Goal: Check status: Check status

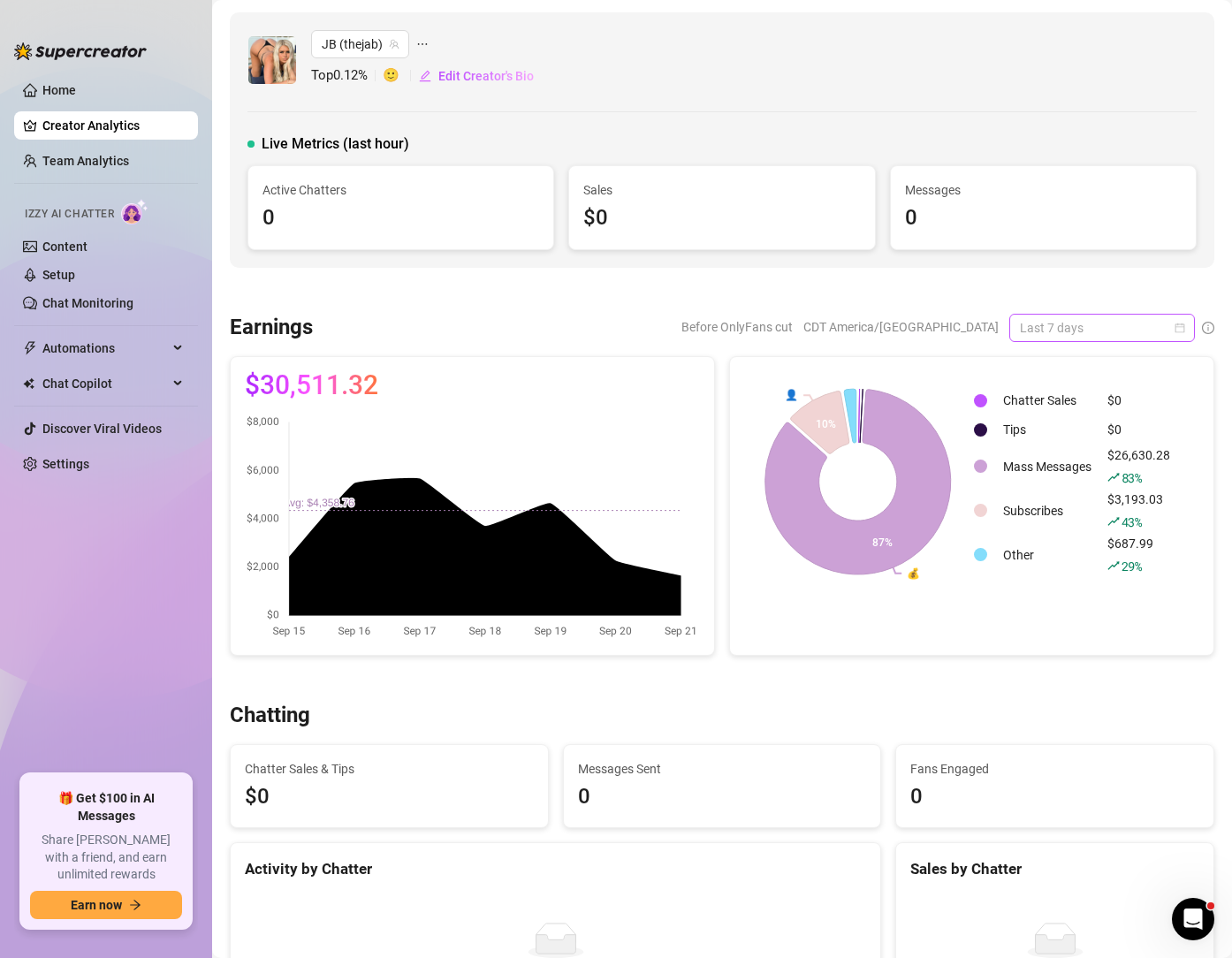
drag, startPoint x: 1061, startPoint y: 323, endPoint x: 1053, endPoint y: 320, distance: 8.5
click at [1061, 323] on span "Last 7 days" at bounding box center [1102, 328] width 164 height 26
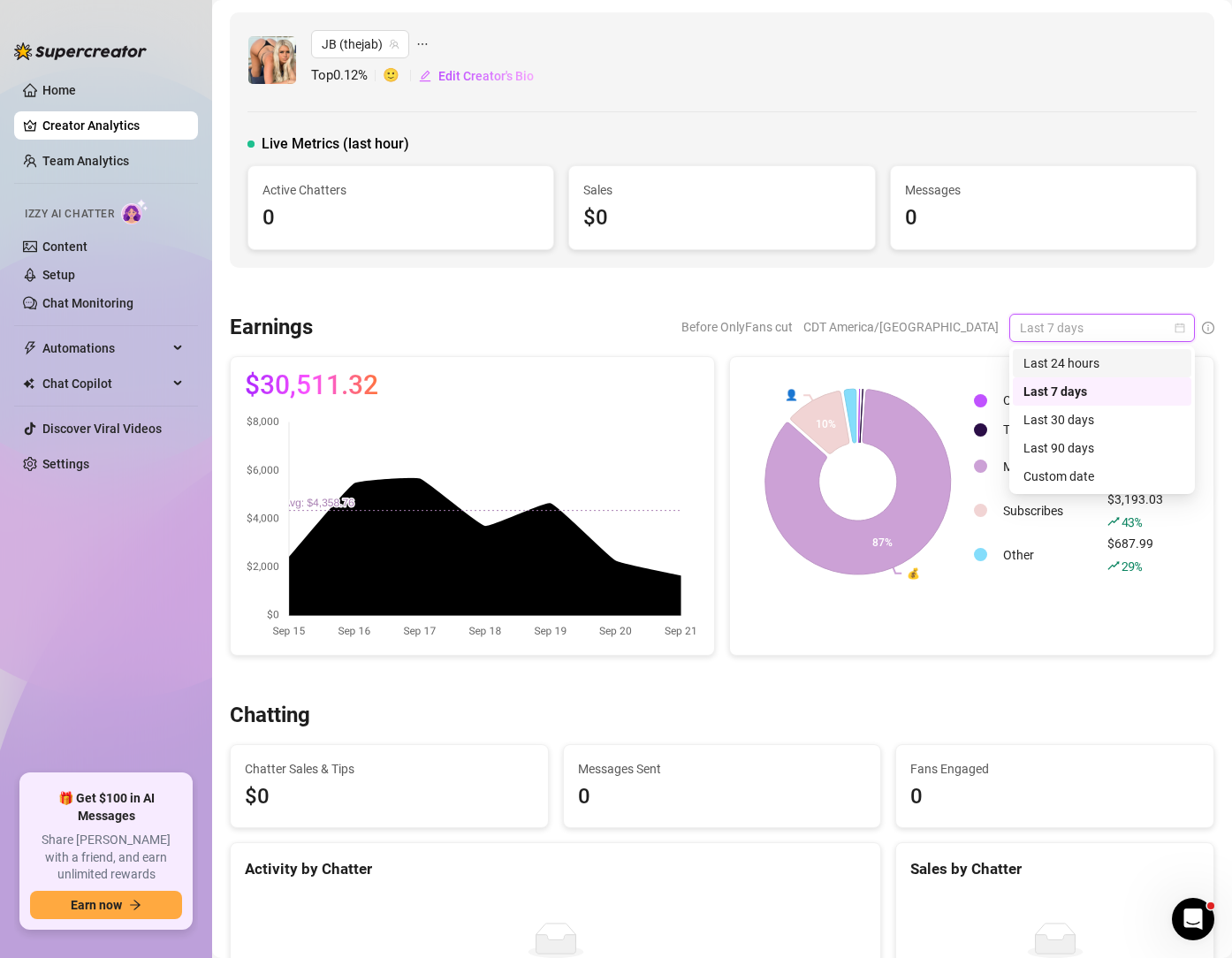
click at [1091, 356] on div "Last 24 hours" at bounding box center [1102, 362] width 157 height 19
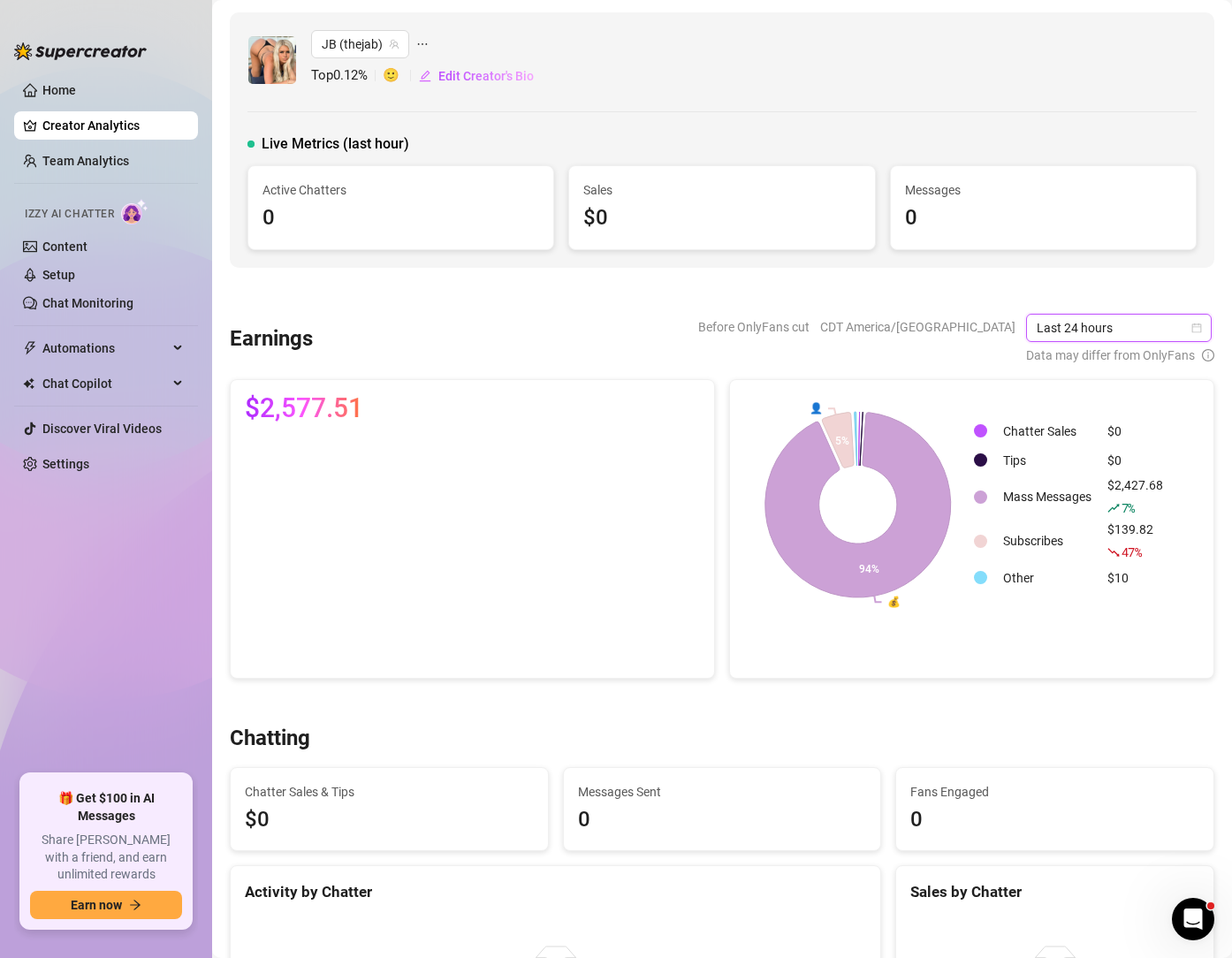
click at [1141, 330] on span "Last 24 hours" at bounding box center [1119, 328] width 164 height 26
click at [1096, 453] on div "Last 90 days" at bounding box center [1121, 447] width 157 height 19
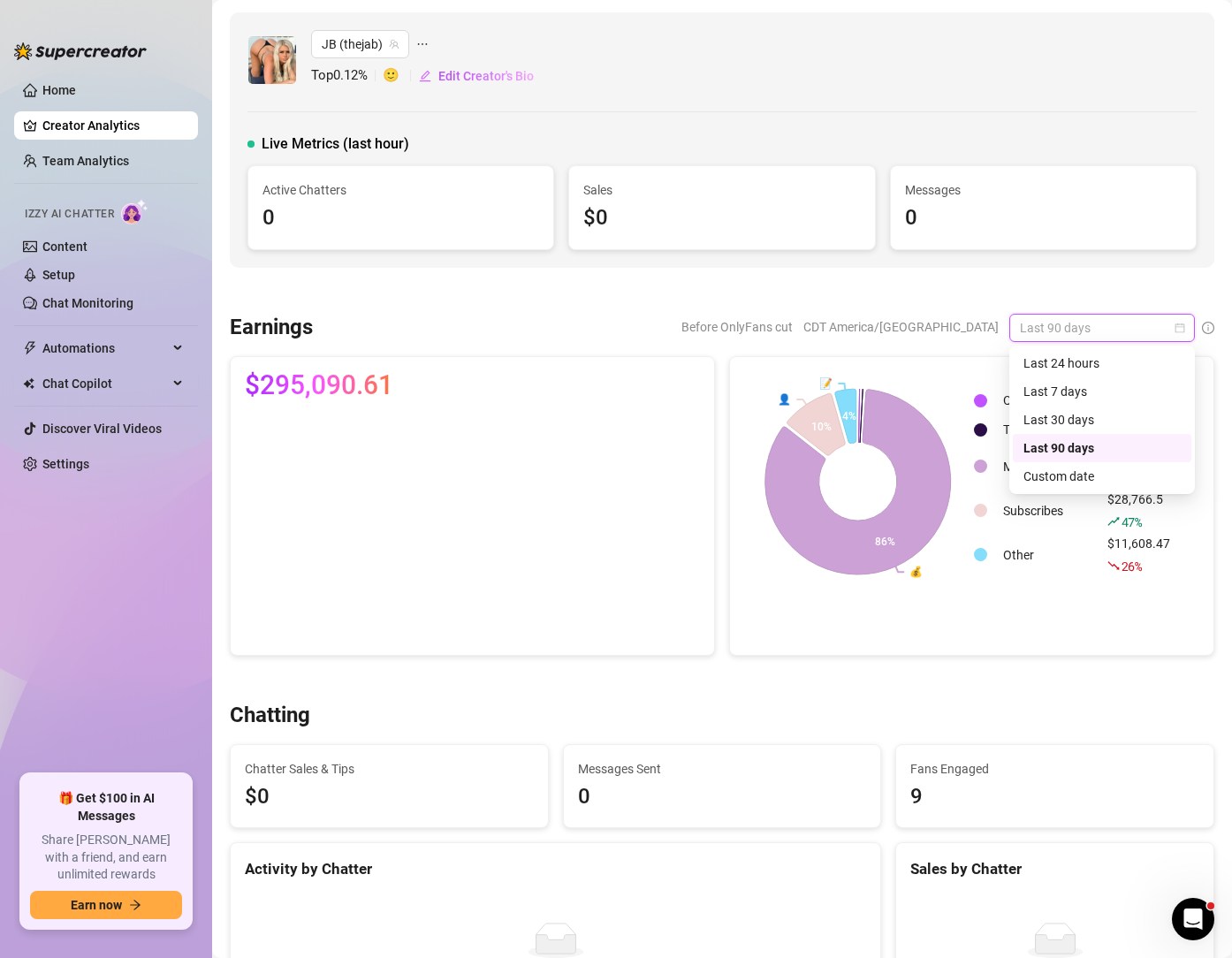
click at [1188, 326] on div "Last 90 days" at bounding box center [1101, 328] width 185 height 28
click at [1074, 471] on div "Custom date" at bounding box center [1102, 475] width 157 height 19
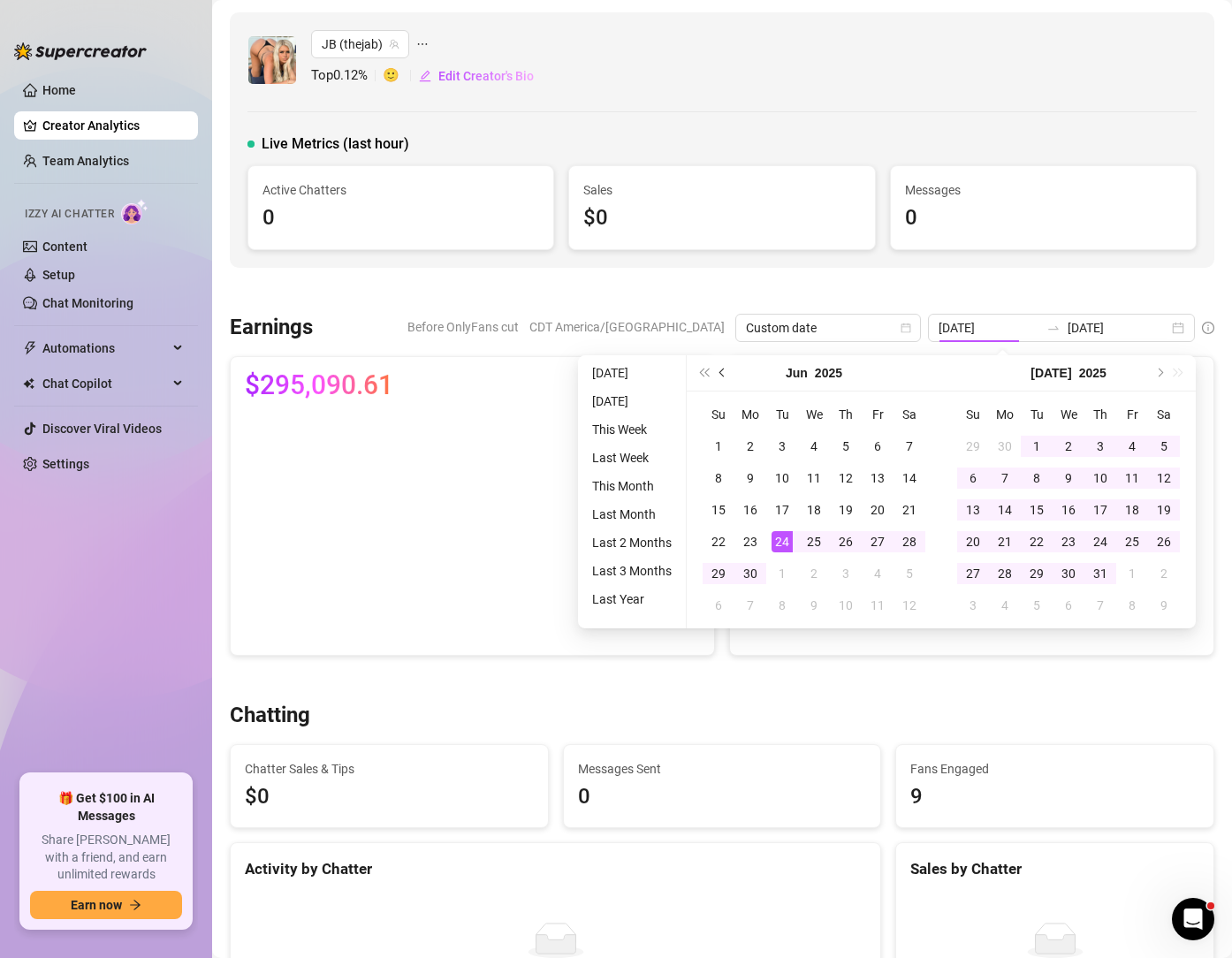
click at [721, 368] on button "Previous month (PageUp)" at bounding box center [723, 372] width 19 height 36
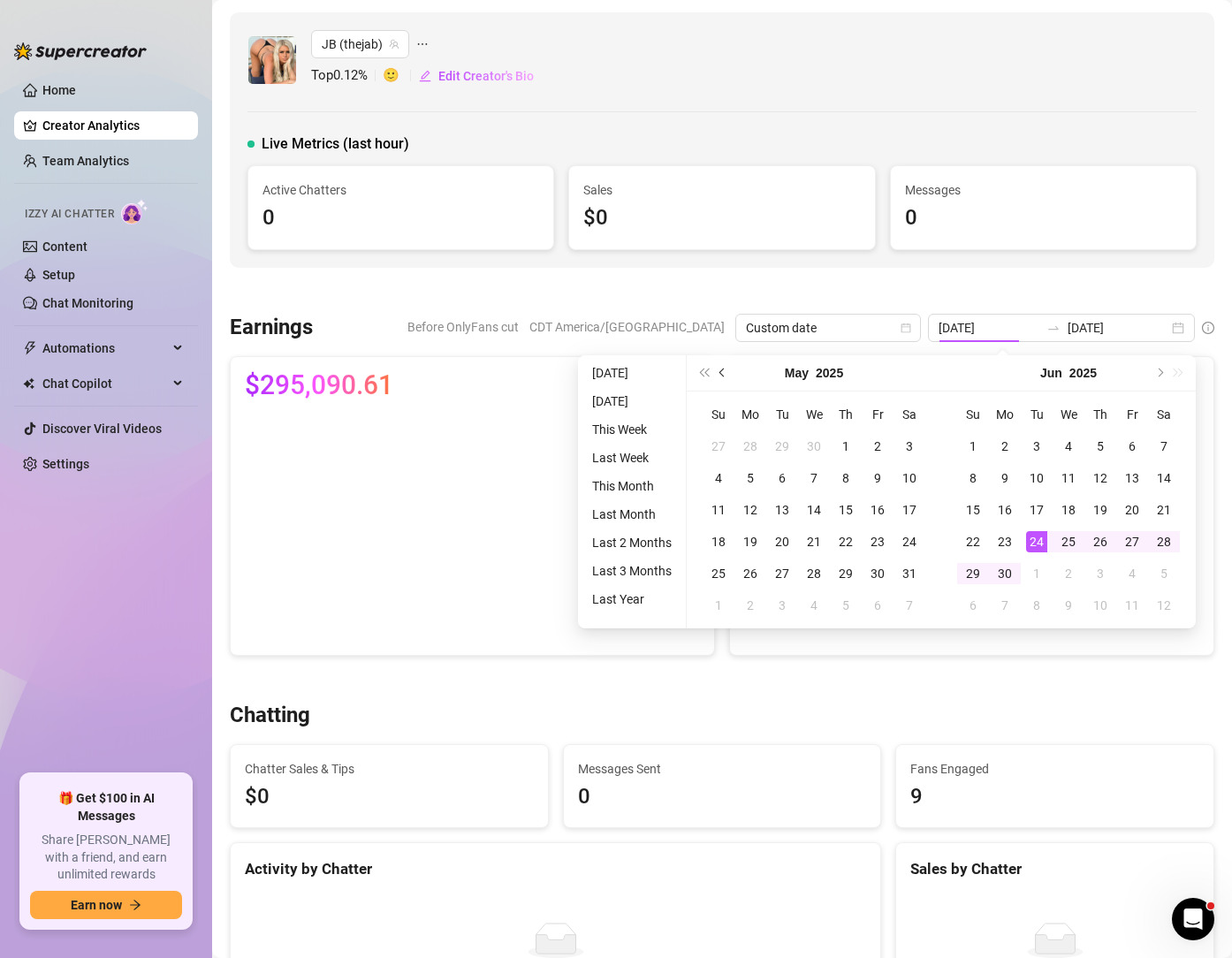
click at [721, 368] on button "Previous month (PageUp)" at bounding box center [723, 372] width 19 height 36
type input "[DATE]"
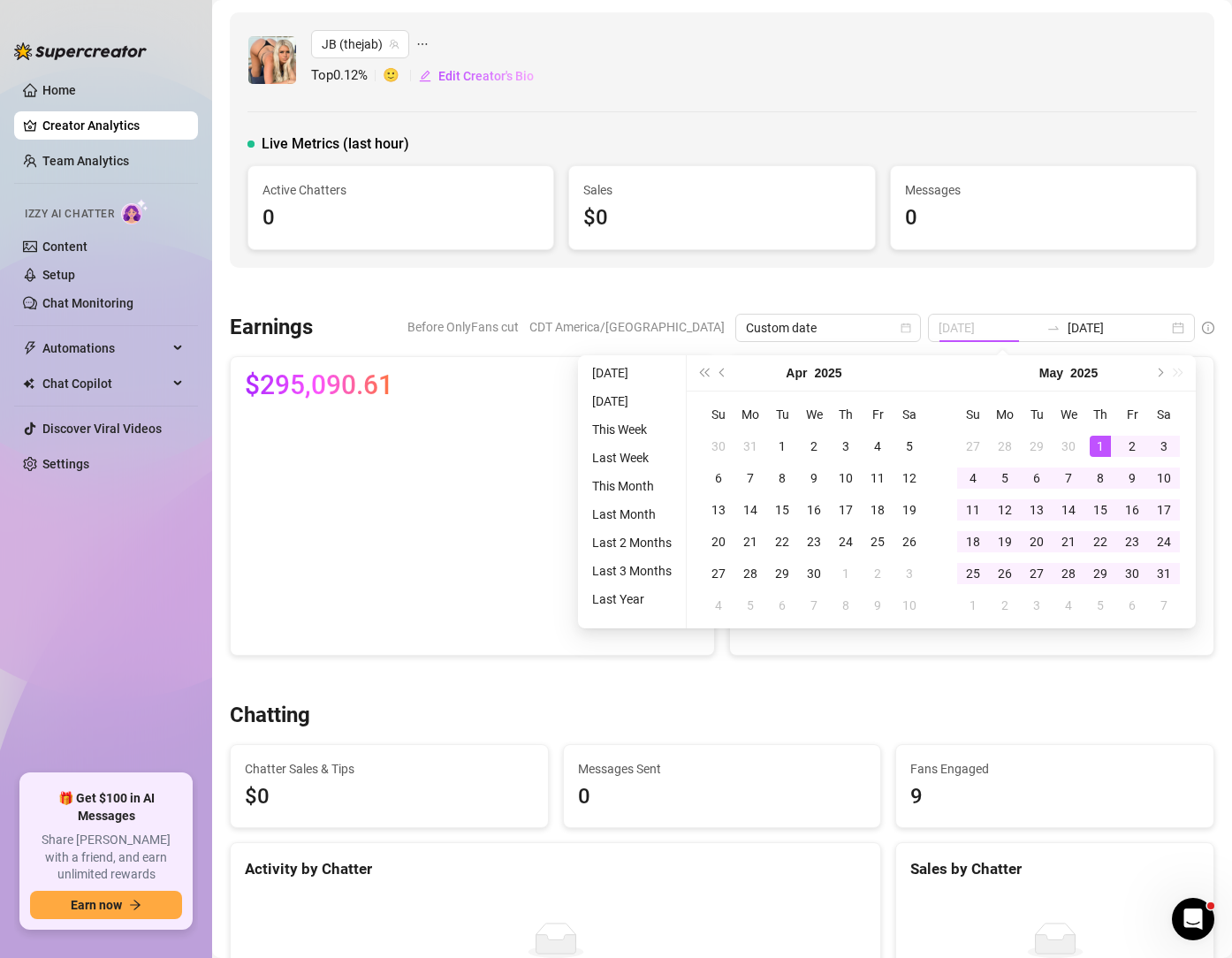
click at [1106, 445] on div "1" at bounding box center [1100, 446] width 21 height 21
click at [1160, 379] on button "Next month (PageDown)" at bounding box center [1158, 372] width 19 height 36
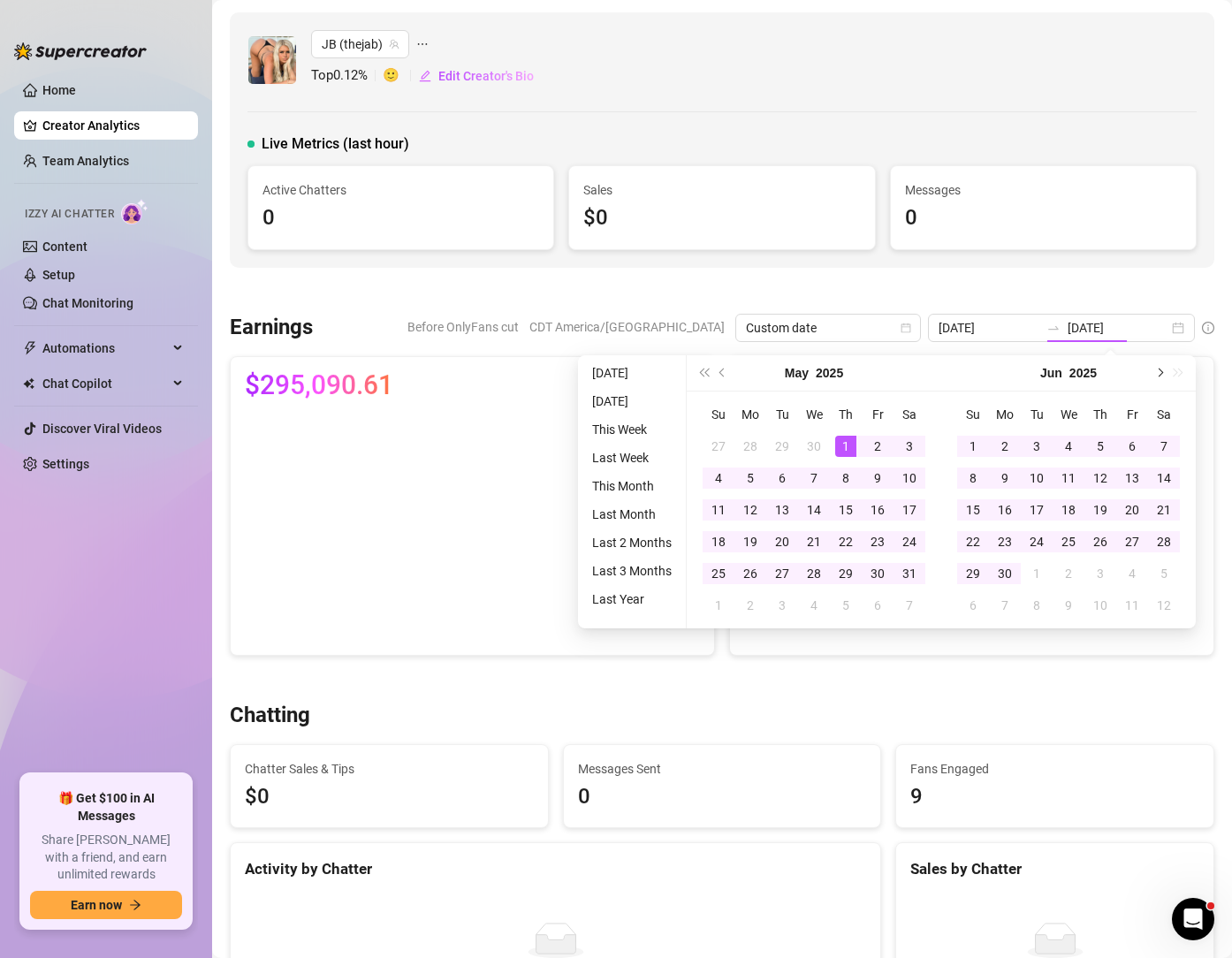
click at [1160, 379] on button "Next month (PageDown)" at bounding box center [1158, 372] width 19 height 36
click at [1160, 375] on button "Next month (PageDown)" at bounding box center [1158, 372] width 19 height 36
type input "[DATE]"
click at [1008, 542] on div "22" at bounding box center [1005, 541] width 21 height 21
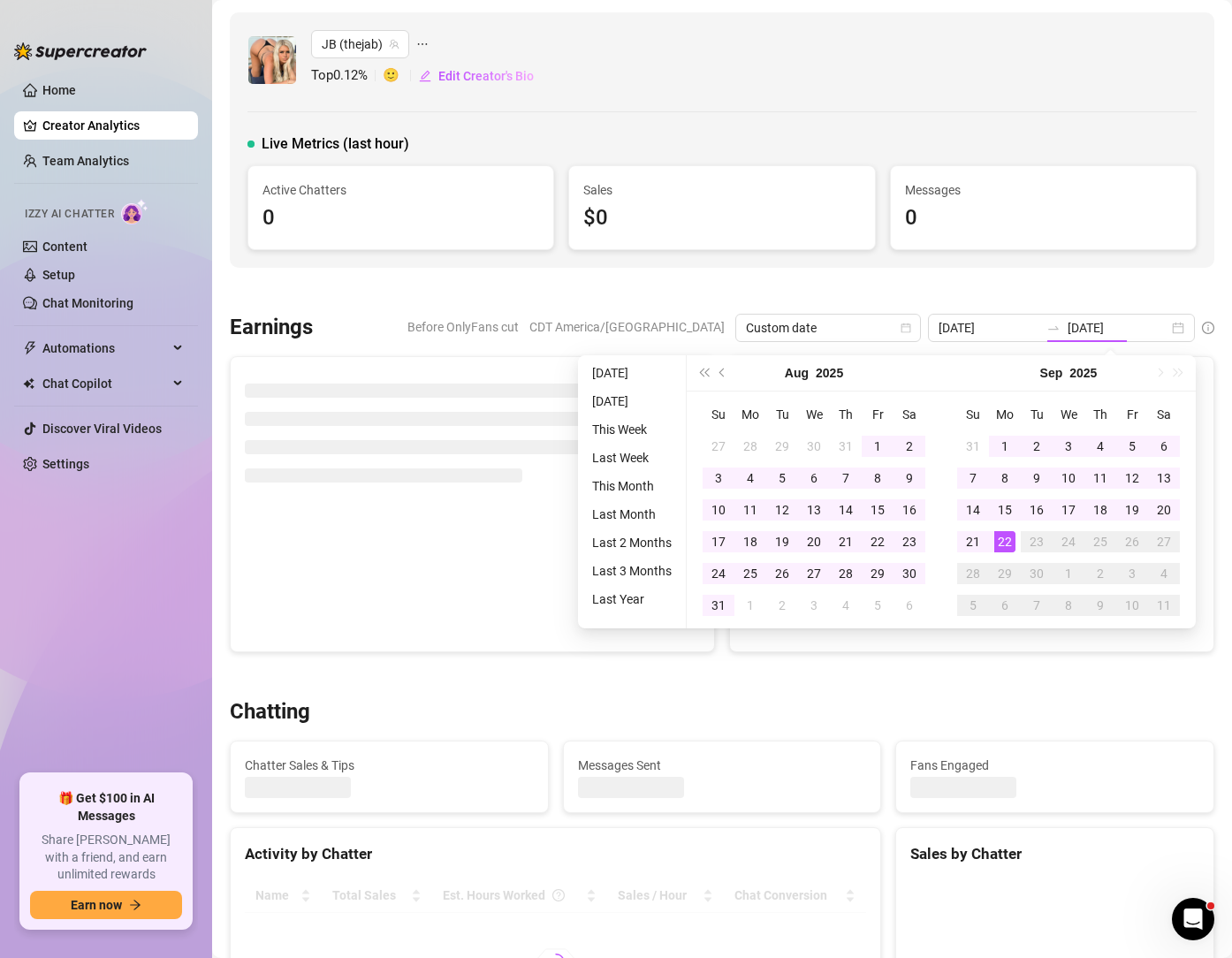
type input "[DATE]"
